Goal: Information Seeking & Learning: Understand process/instructions

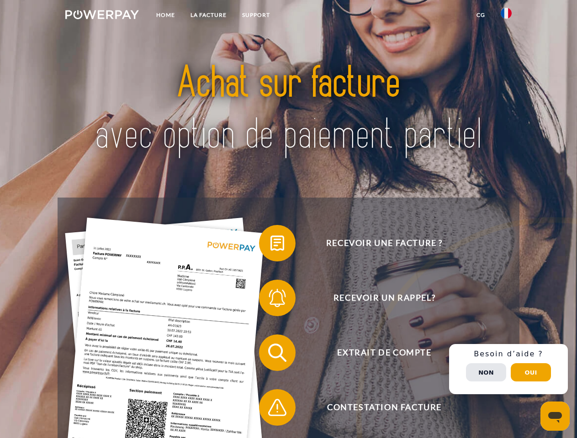
click at [102, 16] on img at bounding box center [102, 14] width 74 height 9
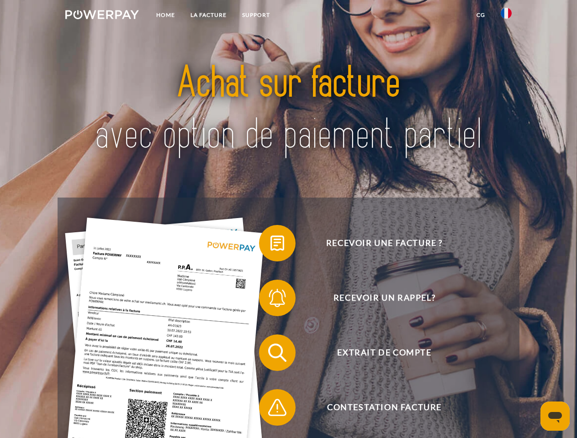
click at [506, 16] on img at bounding box center [505, 13] width 11 height 11
click at [480, 15] on link "CG" at bounding box center [481, 15] width 24 height 16
click at [270, 245] on span at bounding box center [264, 244] width 46 height 46
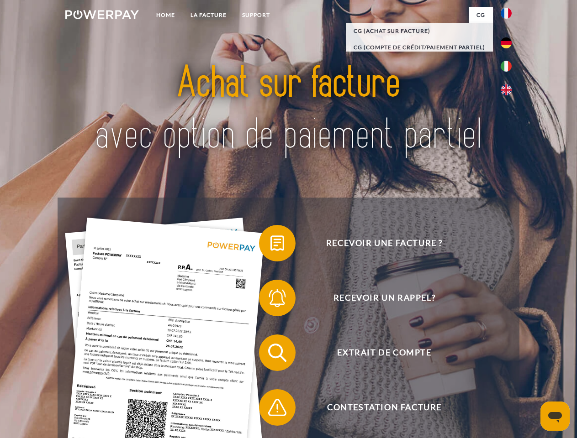
click at [270, 300] on div "Recevoir une facture ? Recevoir un rappel? Extrait de compte retour" at bounding box center [288, 380] width 461 height 365
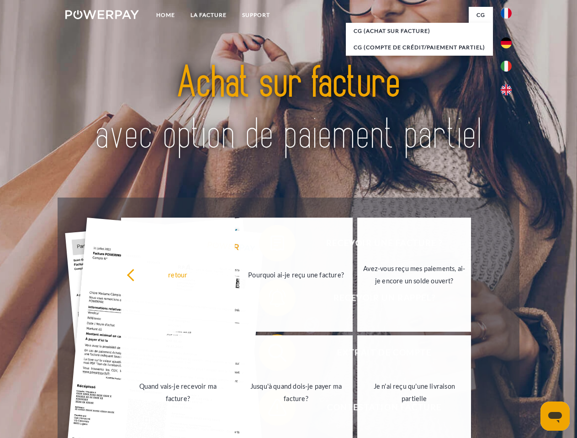
click at [270, 355] on link "Jusqu'à quand dois-je payer ma facture?" at bounding box center [296, 393] width 114 height 114
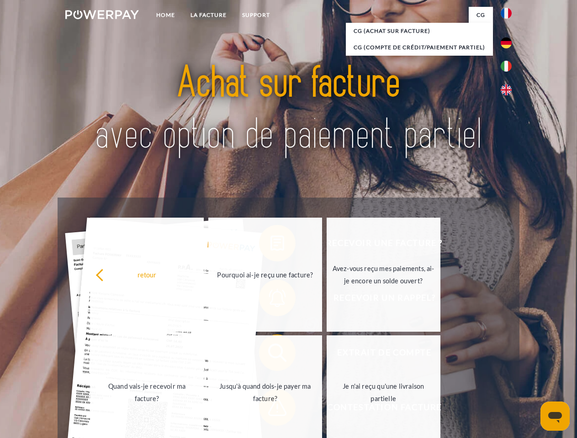
click at [270, 410] on span at bounding box center [264, 408] width 46 height 46
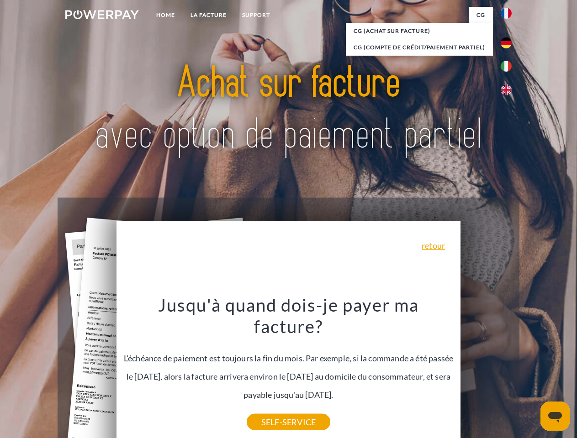
click at [508, 369] on div "Recevoir une facture ? Recevoir un rappel? Extrait de compte retour" at bounding box center [288, 380] width 461 height 365
click at [486, 371] on span "Extrait de compte" at bounding box center [384, 353] width 224 height 37
click at [531, 373] on header "Home LA FACTURE Support" at bounding box center [288, 315] width 577 height 631
